Goal: Information Seeking & Learning: Learn about a topic

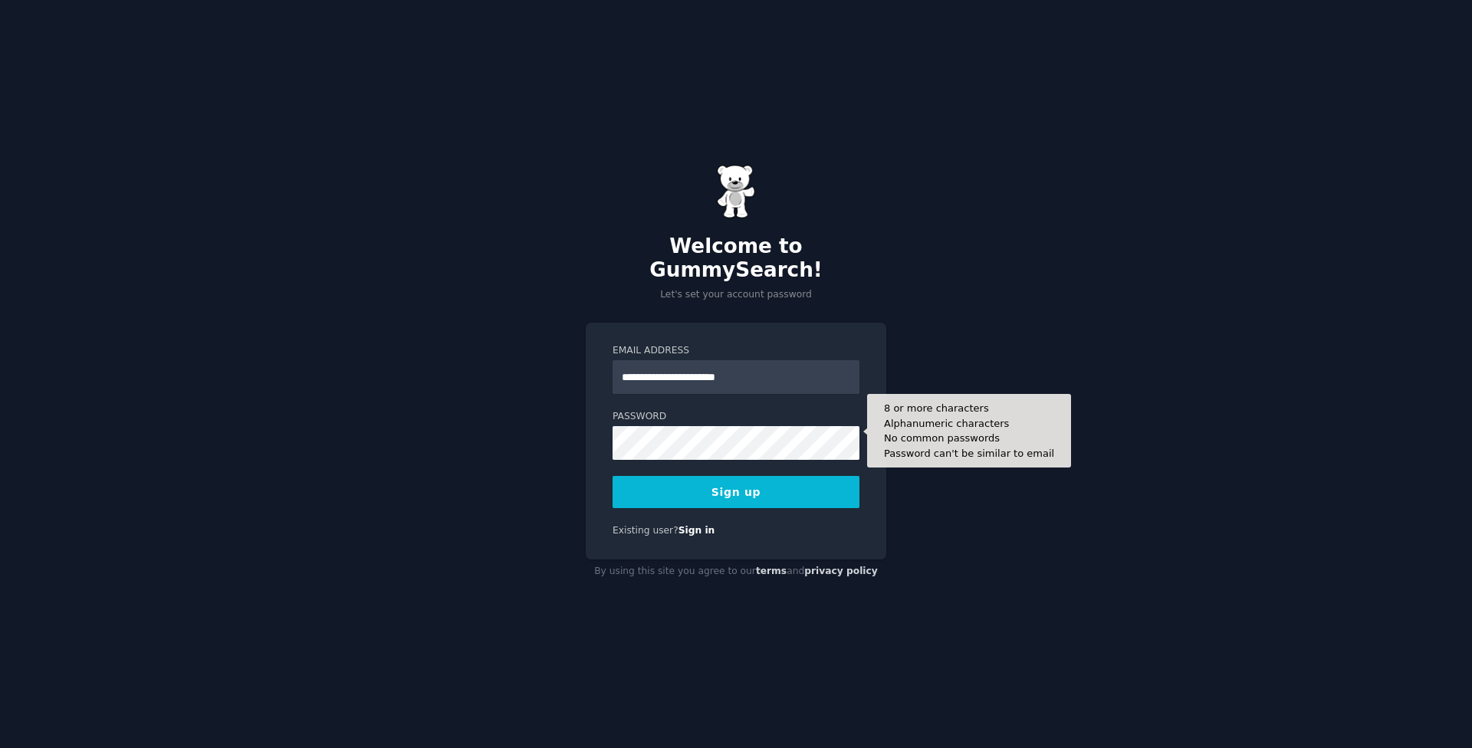
type input "**********"
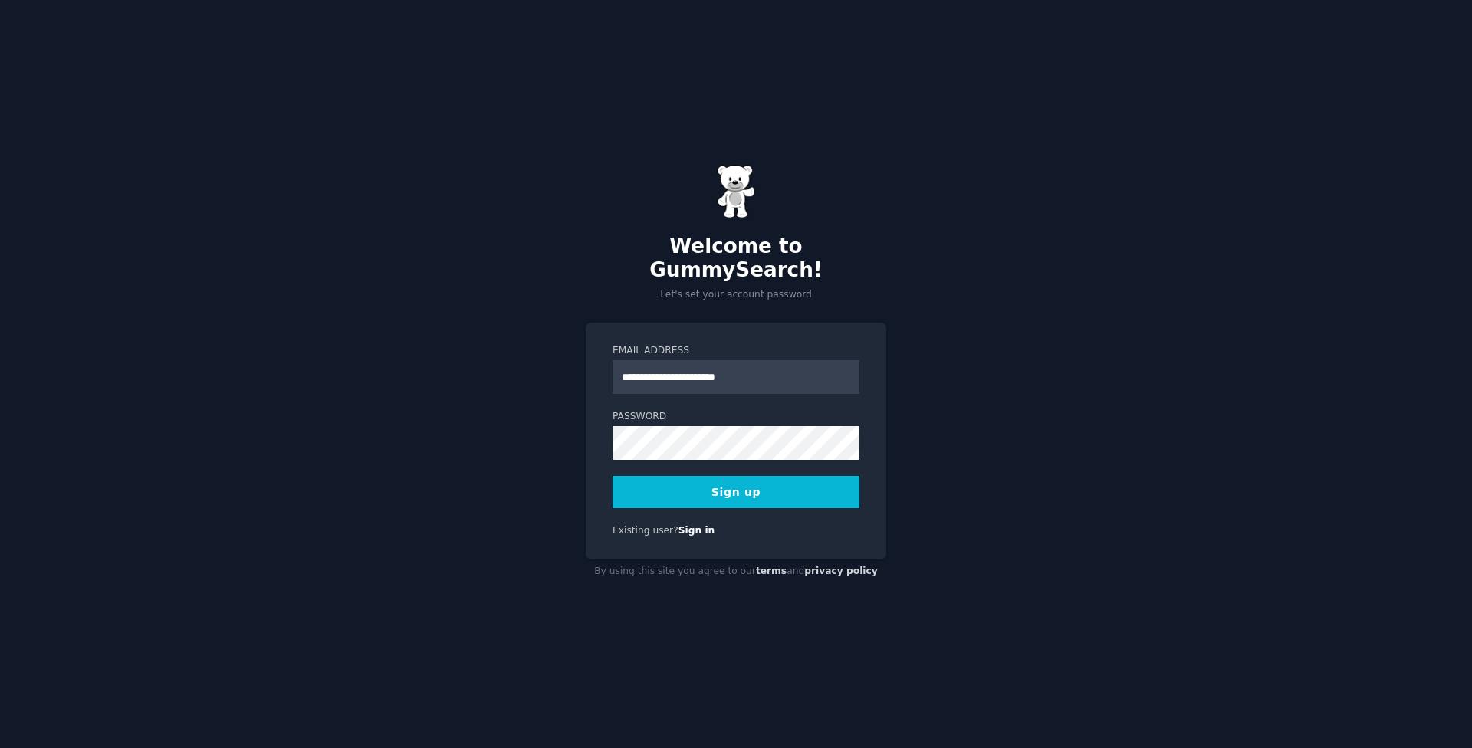
click at [738, 486] on button "Sign up" at bounding box center [736, 492] width 247 height 32
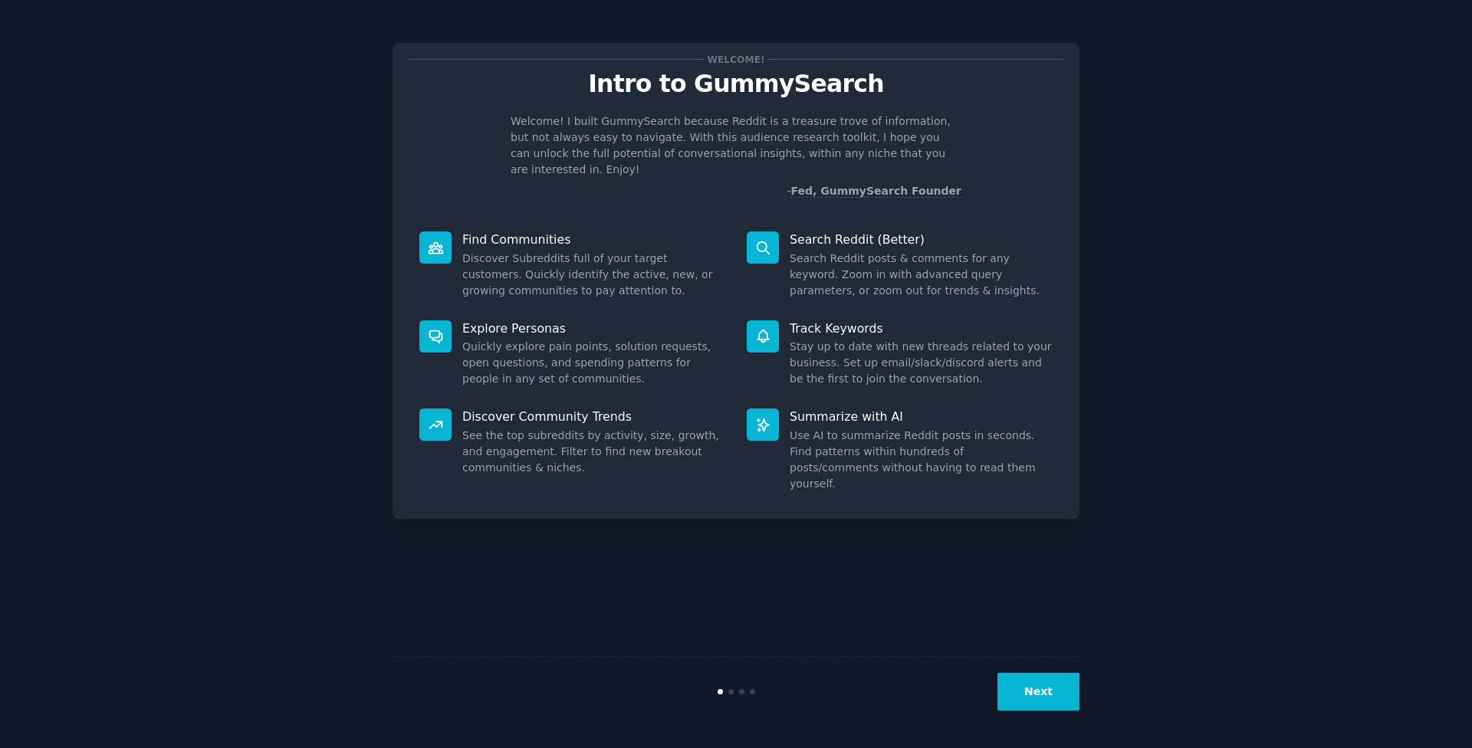
click at [1045, 685] on button "Next" at bounding box center [1039, 692] width 82 height 38
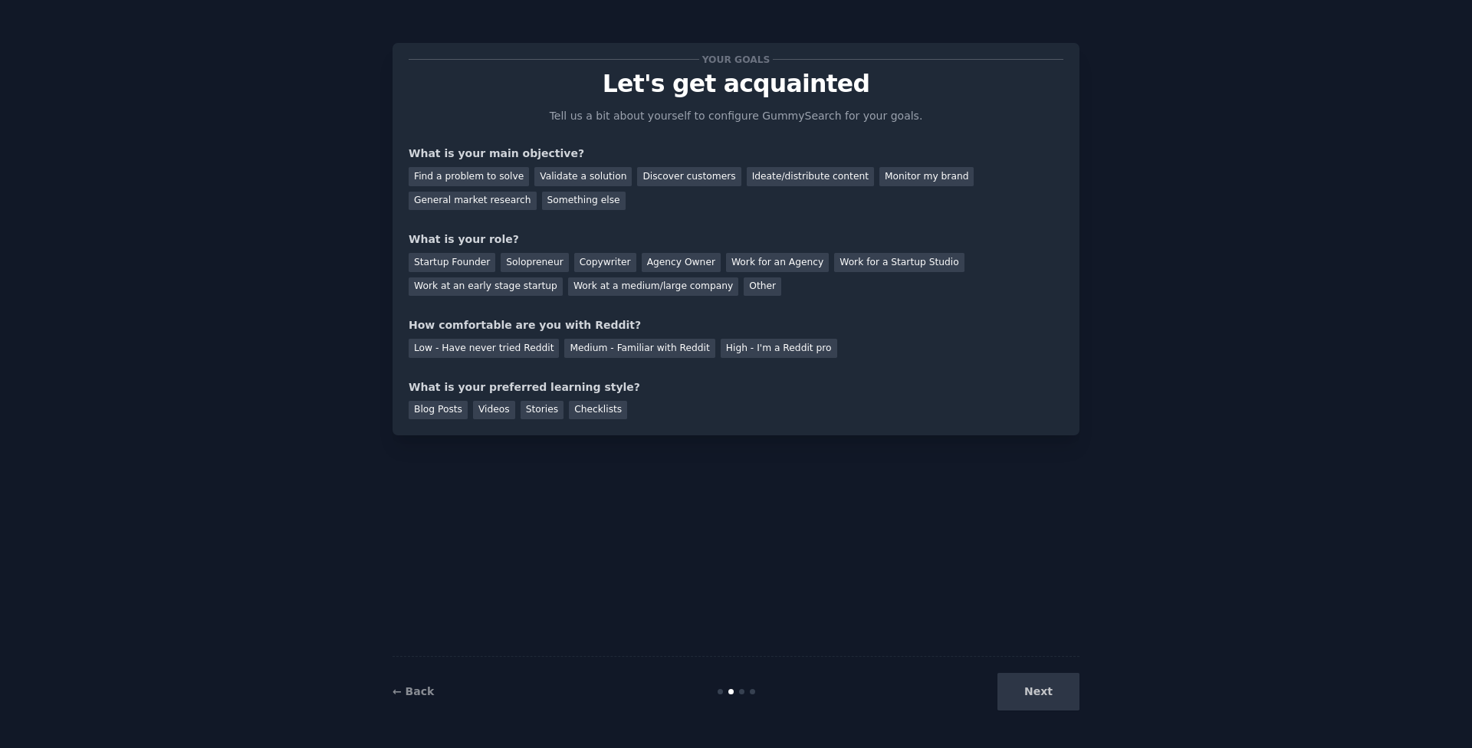
click at [1040, 688] on div "Next" at bounding box center [964, 692] width 229 height 38
click at [1037, 689] on div "Next" at bounding box center [964, 692] width 229 height 38
click at [799, 181] on div "Ideate/distribute content" at bounding box center [810, 176] width 127 height 19
click at [1026, 694] on div "Next" at bounding box center [964, 692] width 229 height 38
click at [1026, 695] on div "Next" at bounding box center [964, 692] width 229 height 38
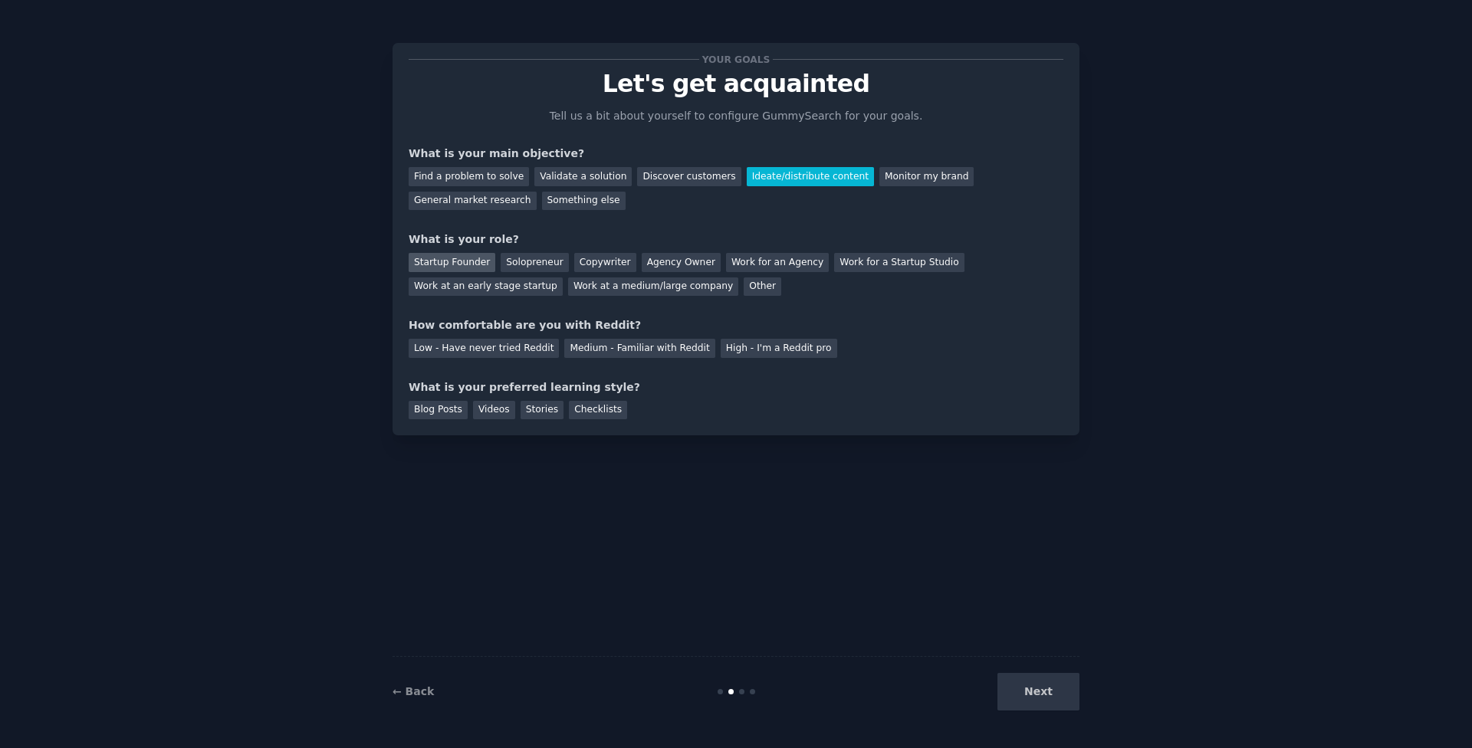
click at [466, 264] on div "Startup Founder" at bounding box center [452, 262] width 87 height 19
click at [523, 349] on div "Low - Have never tried Reddit" at bounding box center [484, 348] width 150 height 19
click at [1041, 696] on div "Next" at bounding box center [964, 692] width 229 height 38
click at [447, 415] on div "Blog Posts" at bounding box center [438, 410] width 59 height 19
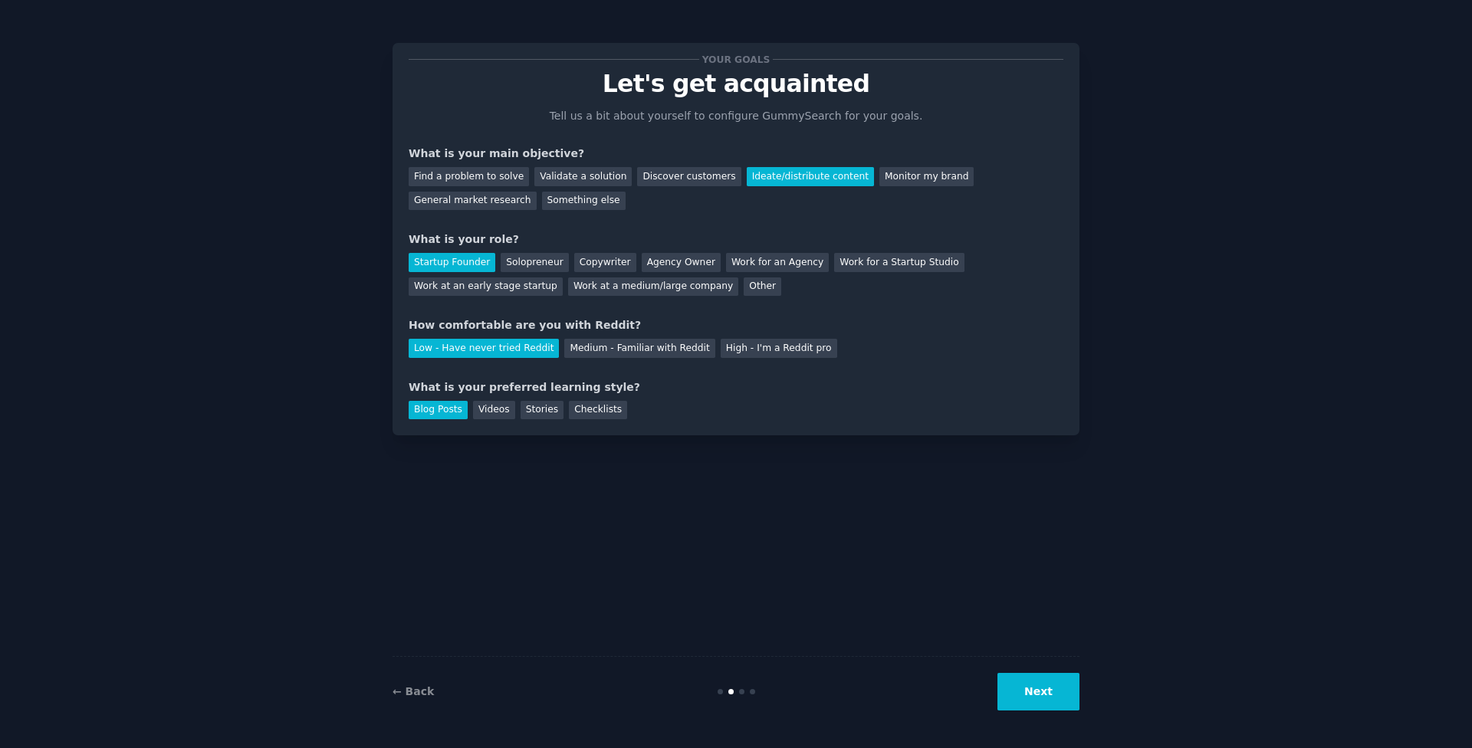
click at [1039, 690] on button "Next" at bounding box center [1039, 692] width 82 height 38
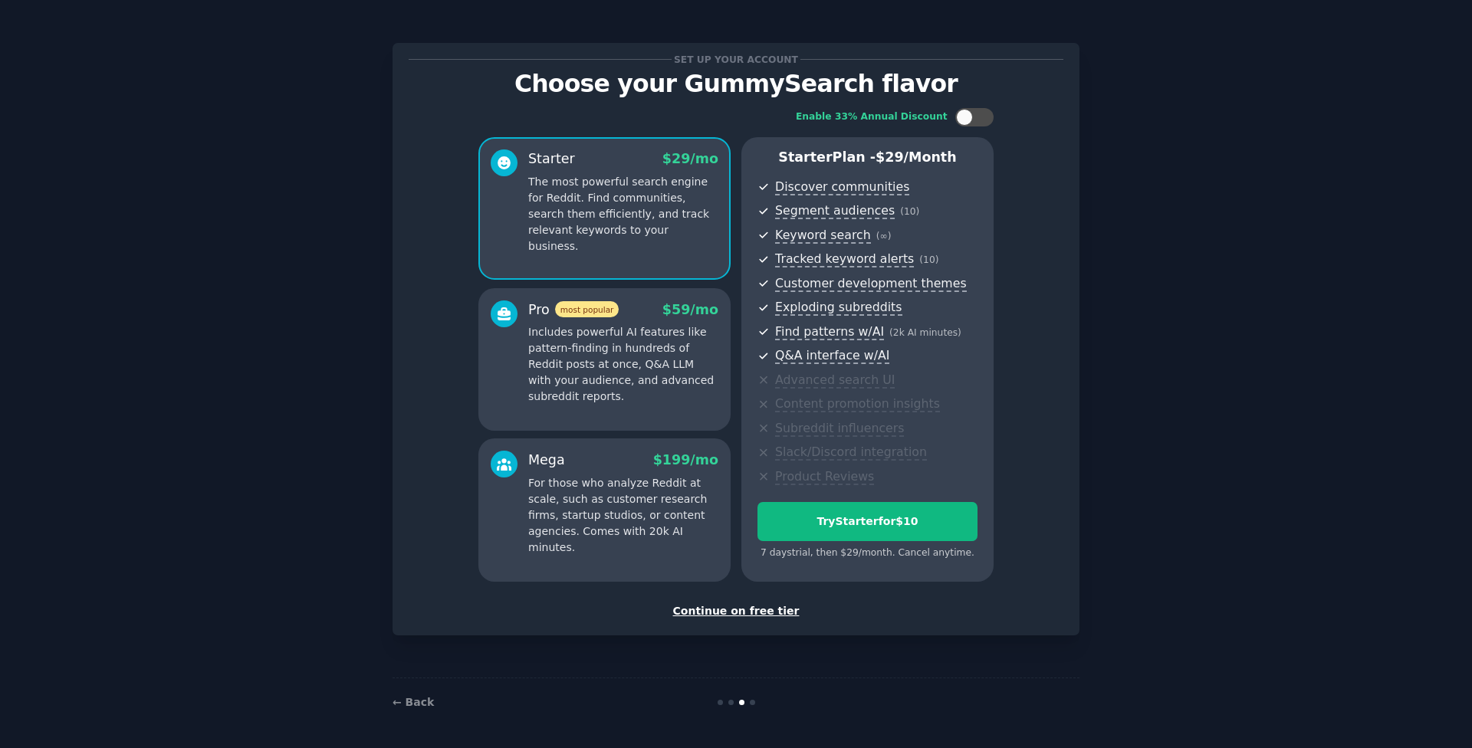
click at [761, 616] on div "Continue on free tier" at bounding box center [736, 611] width 655 height 16
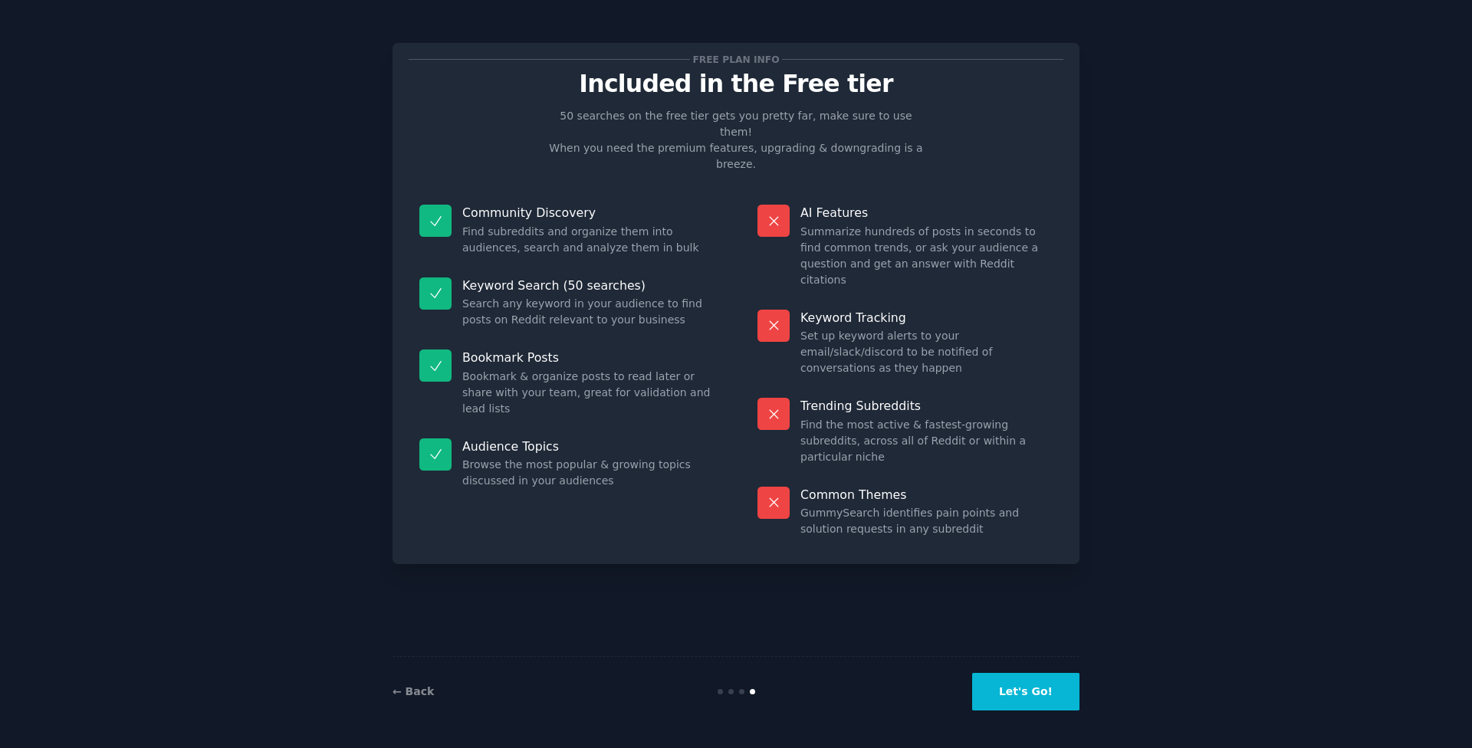
click at [1011, 696] on button "Let's Go!" at bounding box center [1025, 692] width 107 height 38
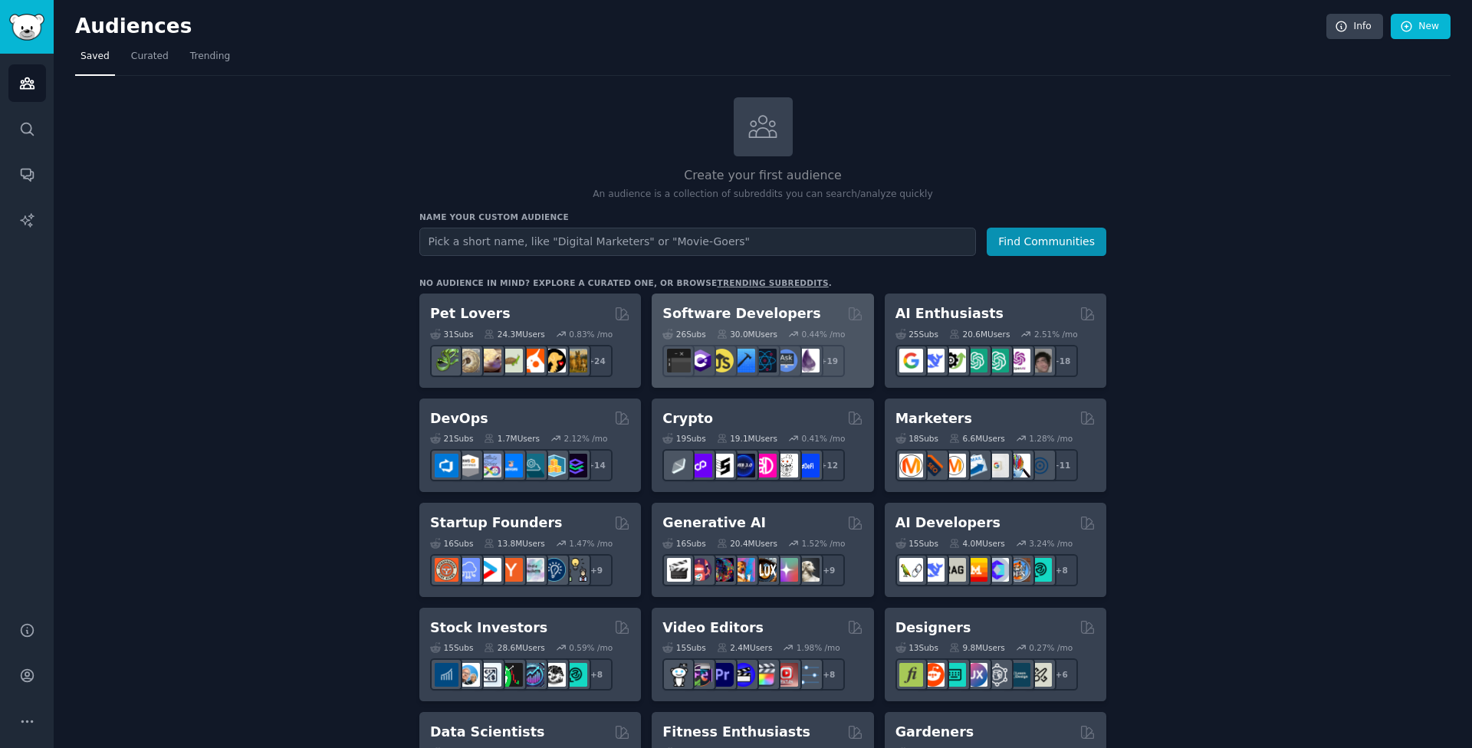
click at [806, 307] on div "Software Developers" at bounding box center [762, 313] width 200 height 19
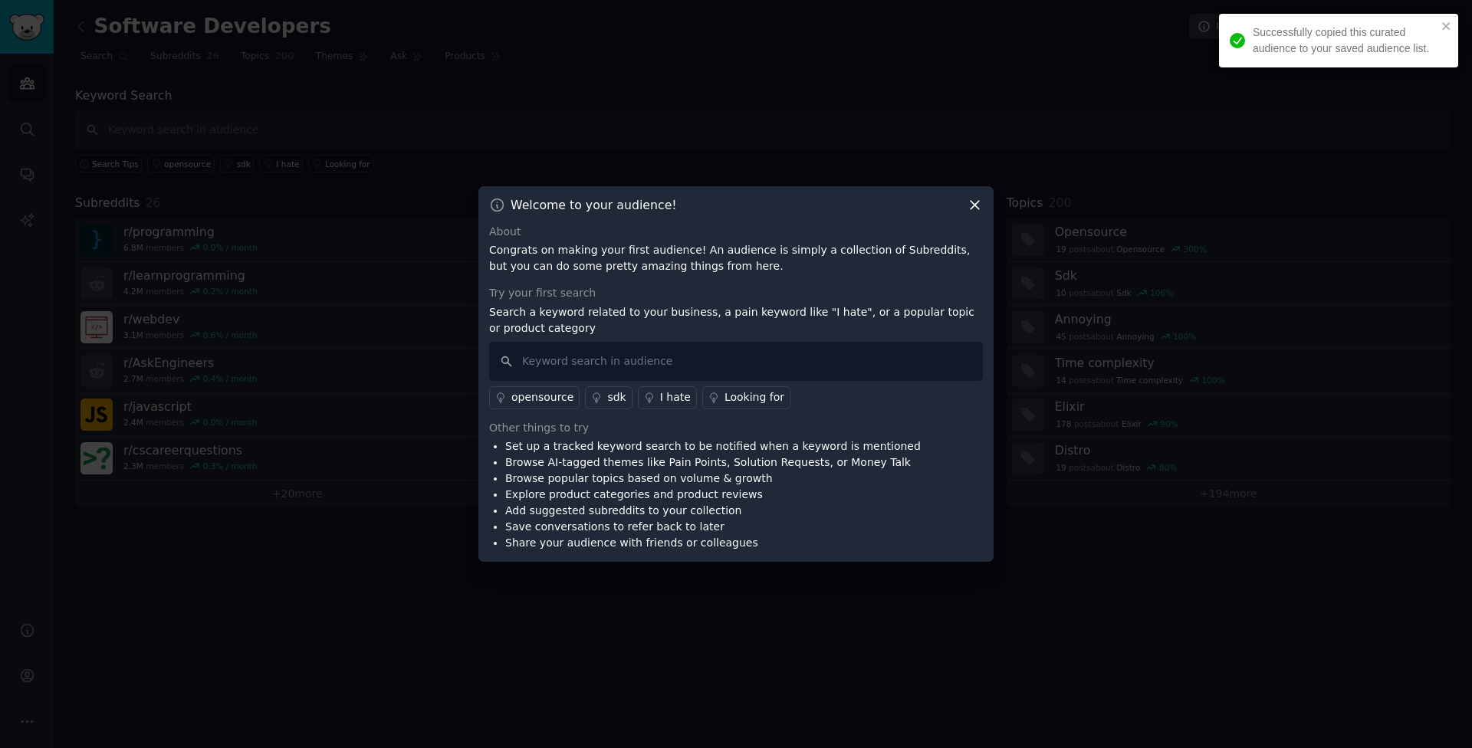
click at [977, 212] on icon at bounding box center [975, 205] width 16 height 16
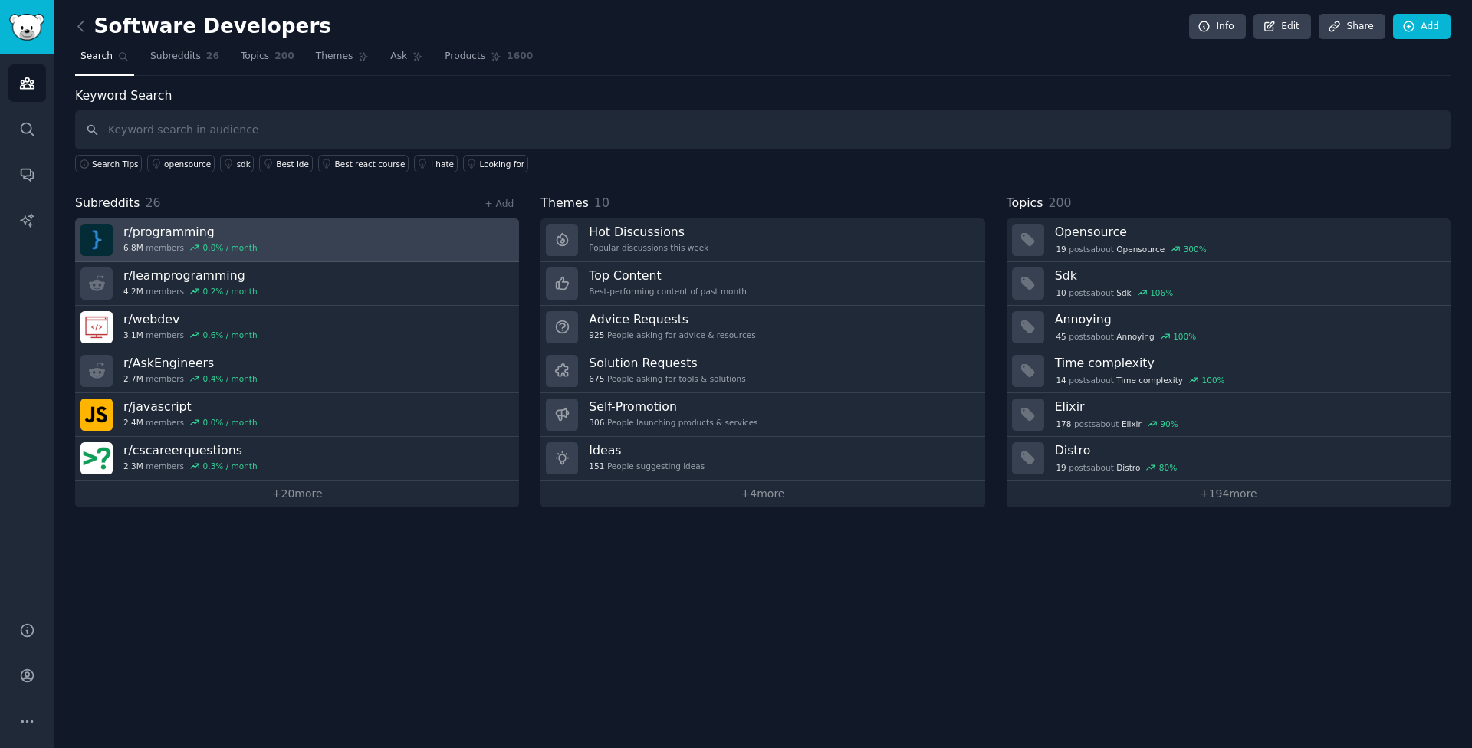
click at [187, 231] on h3 "r/ programming" at bounding box center [190, 232] width 134 height 16
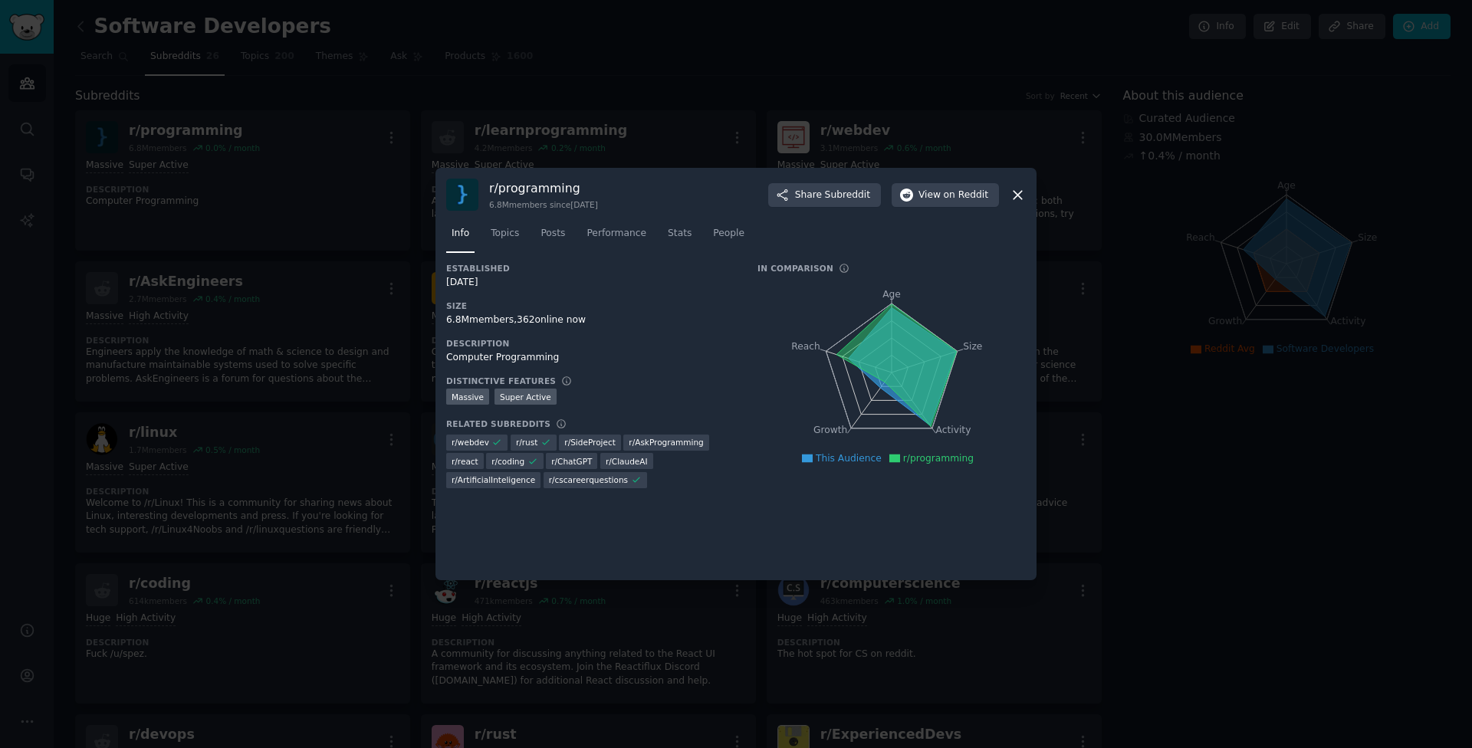
click at [1021, 196] on icon at bounding box center [1018, 195] width 16 height 16
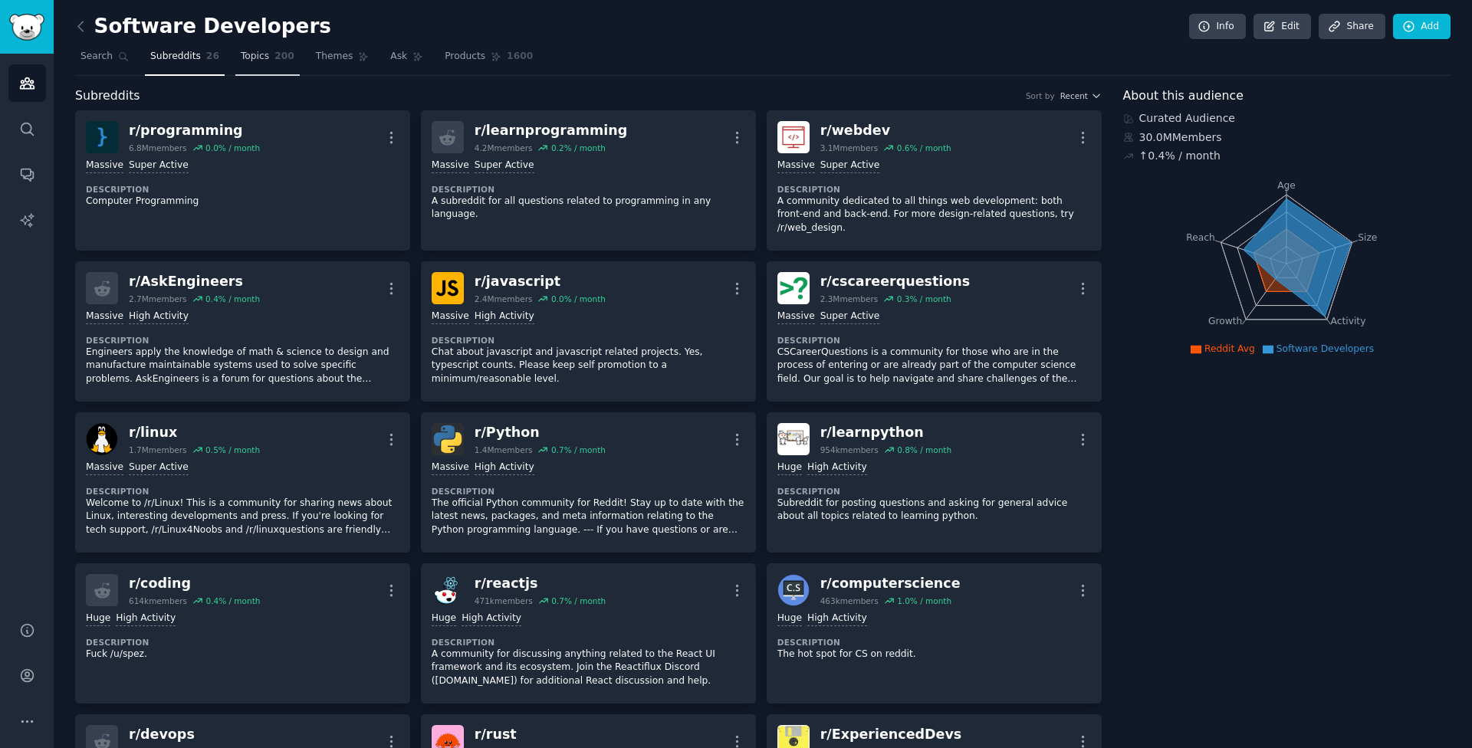
click at [260, 58] on link "Topics 200" at bounding box center [267, 59] width 64 height 31
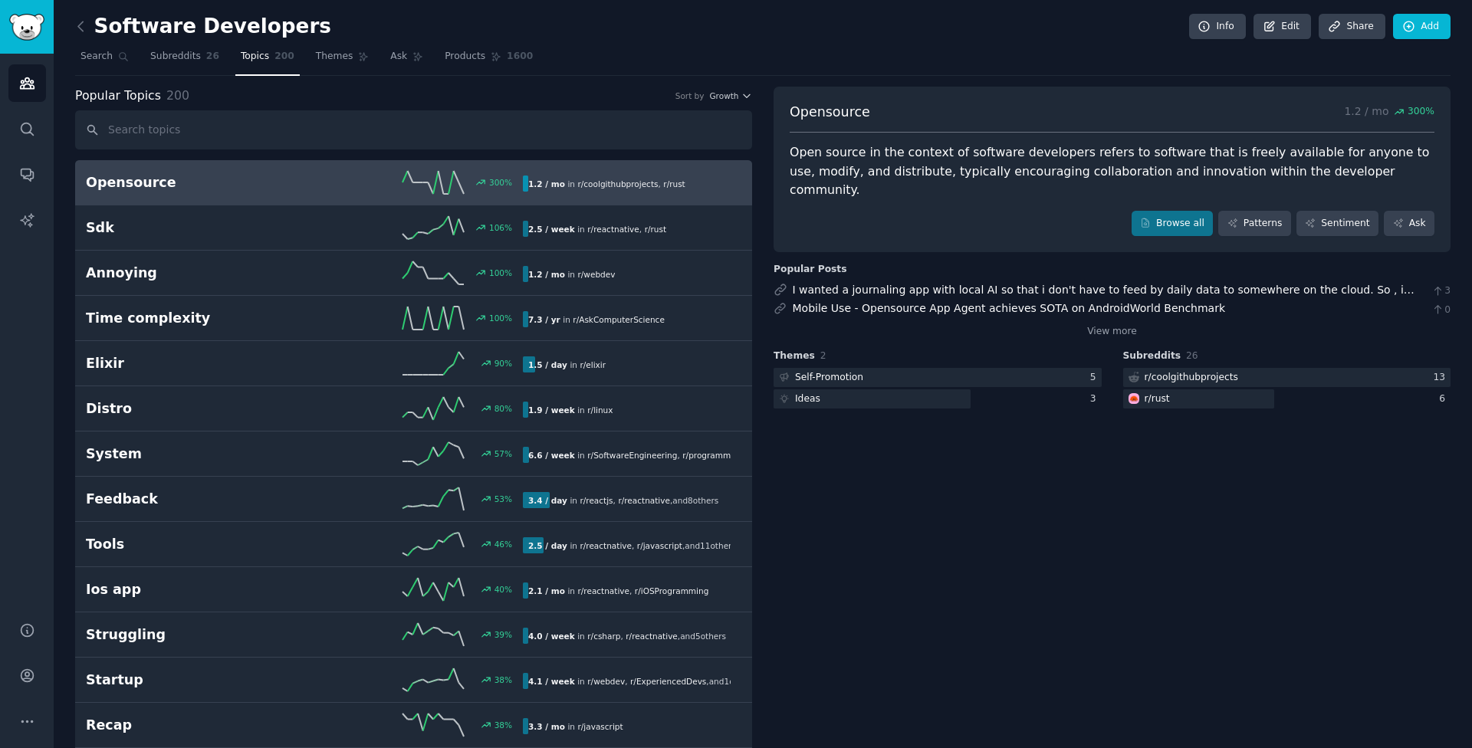
click at [137, 182] on h2 "Opensource" at bounding box center [195, 182] width 219 height 19
click at [1185, 211] on link "Browse all" at bounding box center [1173, 224] width 82 height 26
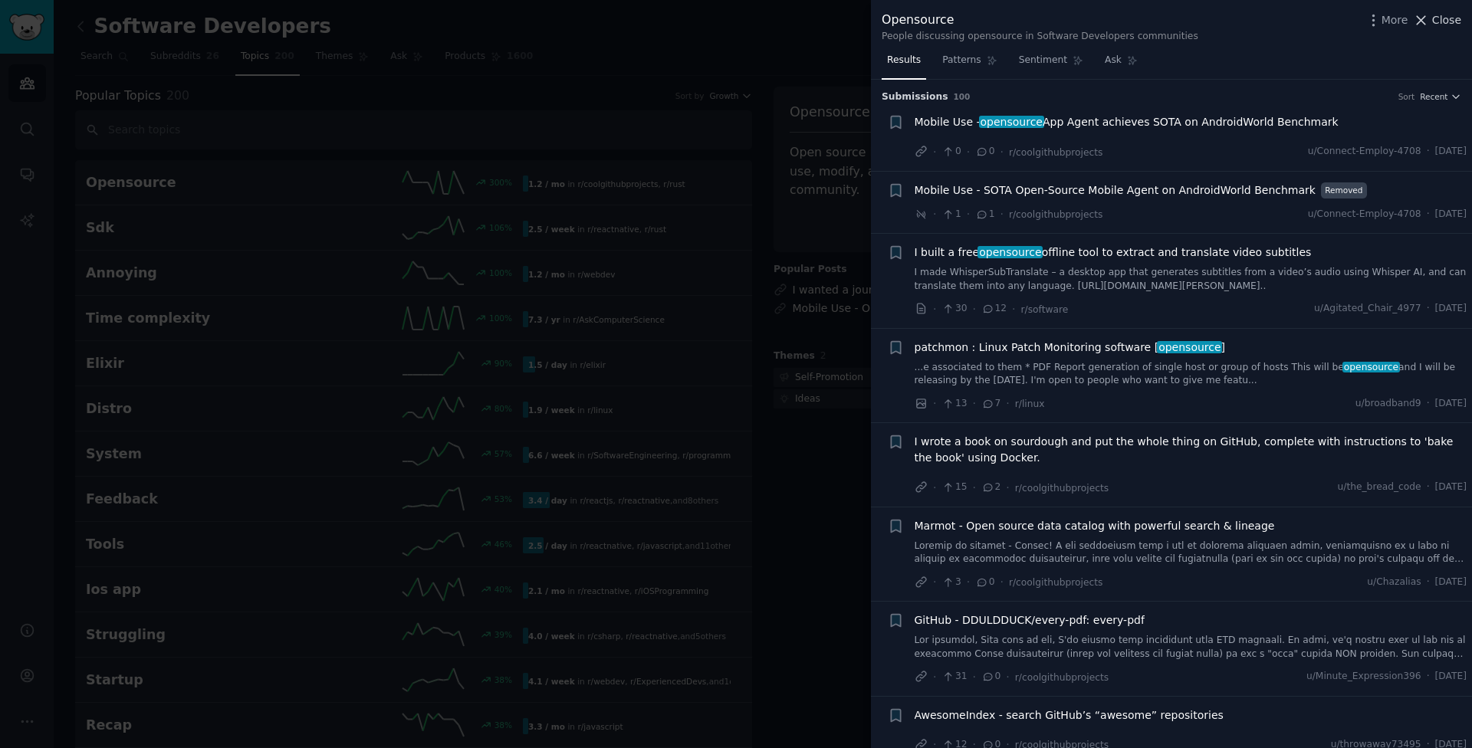
click at [1440, 21] on span "Close" at bounding box center [1446, 20] width 29 height 16
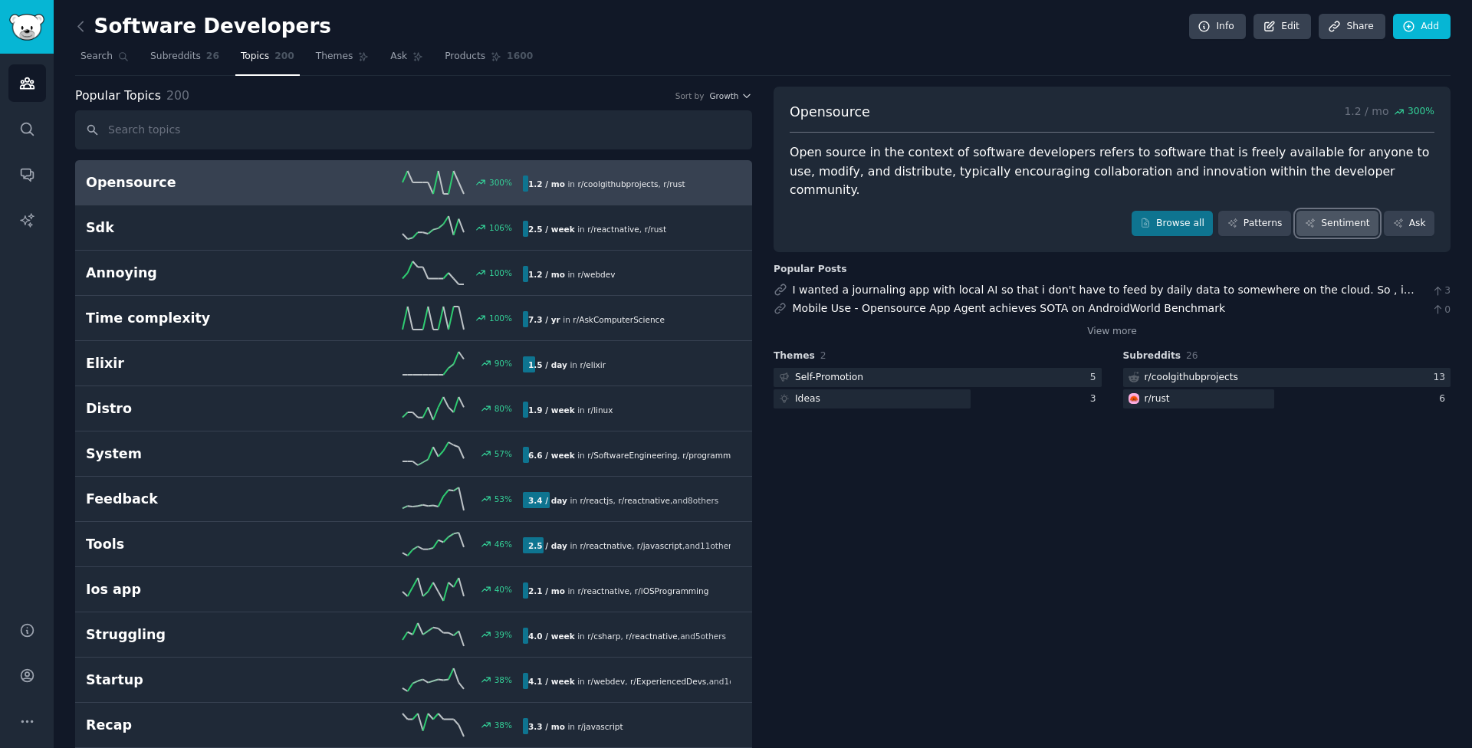
click at [1342, 211] on link "Sentiment" at bounding box center [1338, 224] width 82 height 26
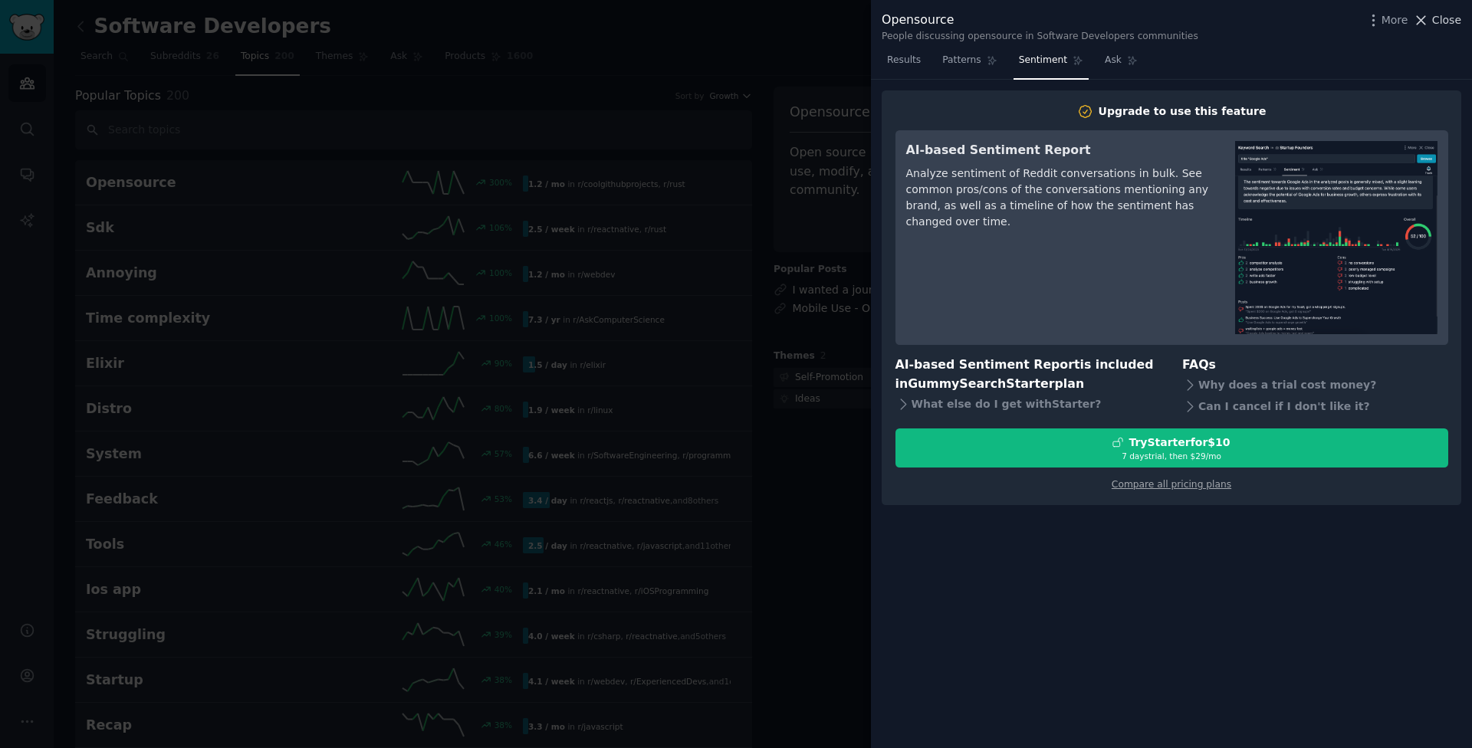
click at [1438, 18] on span "Close" at bounding box center [1446, 20] width 29 height 16
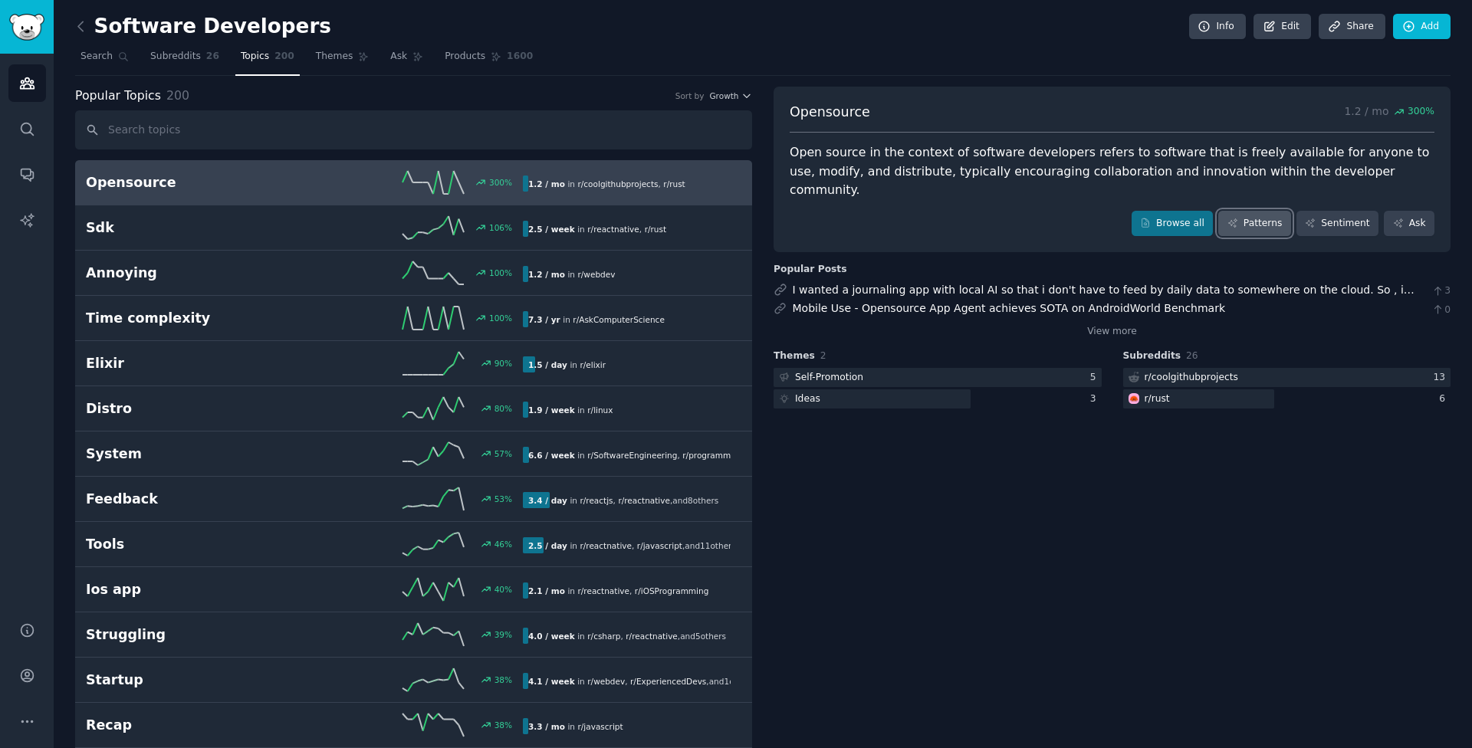
click at [1254, 211] on link "Patterns" at bounding box center [1254, 224] width 72 height 26
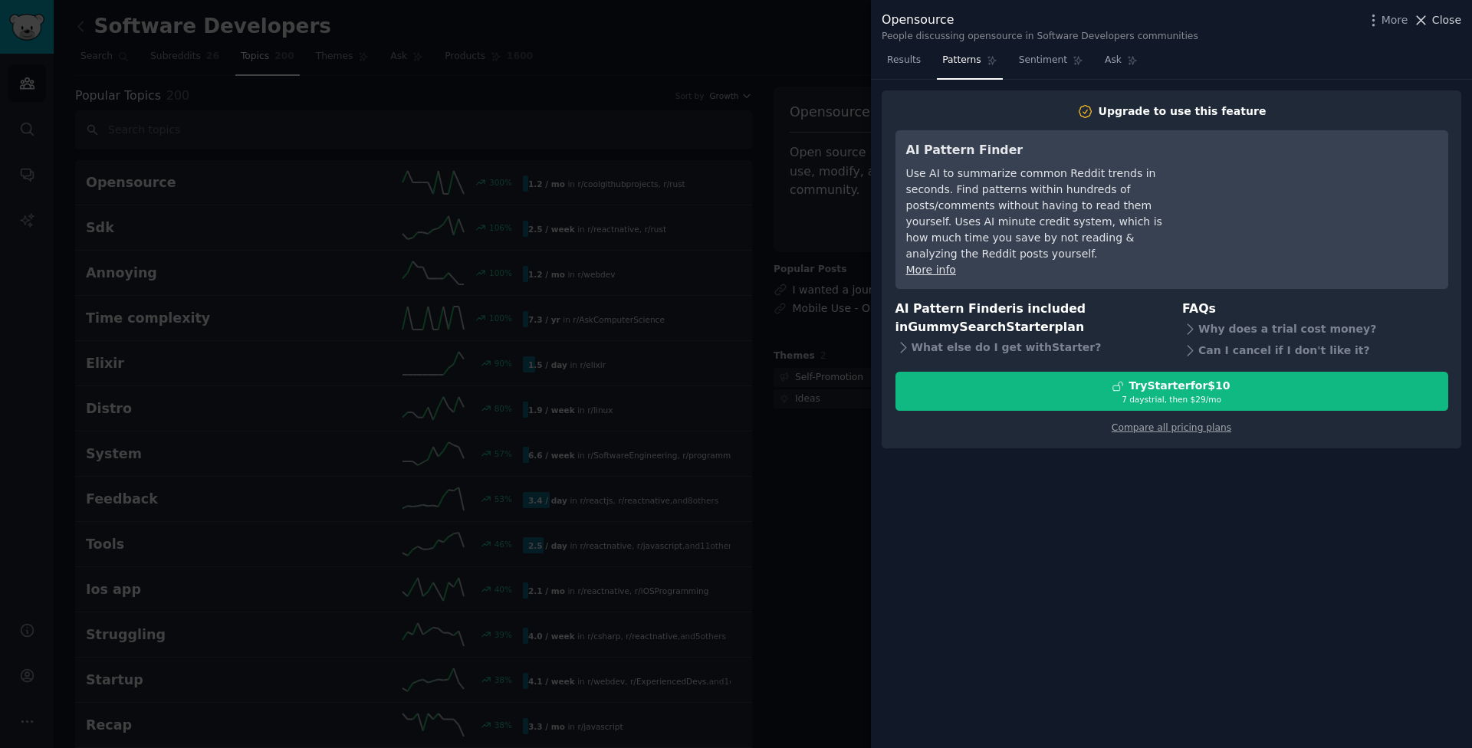
click at [1439, 24] on span "Close" at bounding box center [1446, 20] width 29 height 16
